Goal: Information Seeking & Learning: Learn about a topic

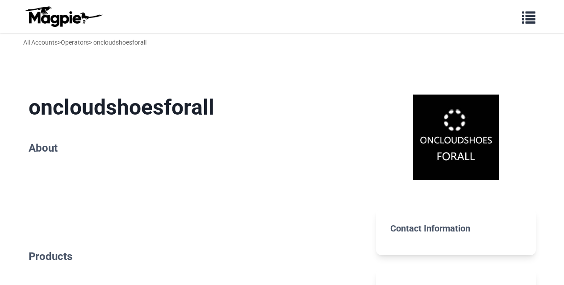
drag, startPoint x: 293, startPoint y: 153, endPoint x: 225, endPoint y: 183, distance: 74.1
click at [291, 154] on h2 "About" at bounding box center [195, 148] width 333 height 13
drag, startPoint x: 207, startPoint y: 184, endPoint x: 76, endPoint y: 161, distance: 133.2
click at [204, 183] on div at bounding box center [195, 185] width 333 height 46
click at [76, 161] on section "oncloudshoesforall About" at bounding box center [195, 150] width 333 height 141
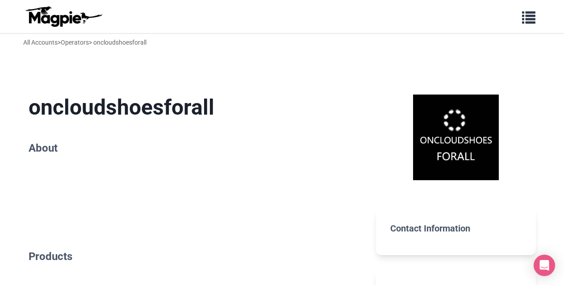
drag, startPoint x: 24, startPoint y: 164, endPoint x: 59, endPoint y: 185, distance: 40.4
click at [24, 164] on main "oncloudshoesforall About Products FAQs No FAQs available at this time. Please c…" at bounding box center [282, 219] width 536 height 307
click at [76, 190] on div at bounding box center [195, 185] width 333 height 46
click at [202, 187] on div at bounding box center [195, 185] width 333 height 46
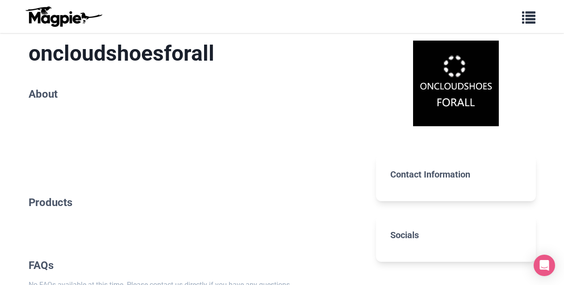
scroll to position [125, 0]
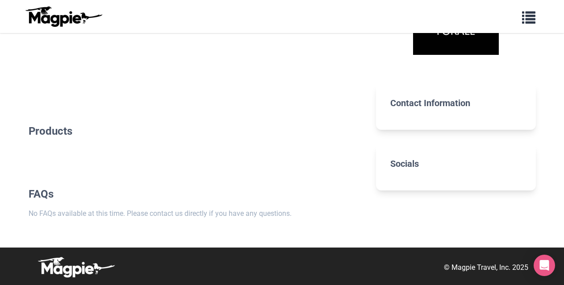
click at [207, 152] on section "Products" at bounding box center [195, 135] width 333 height 49
